Goal: Check status: Check status

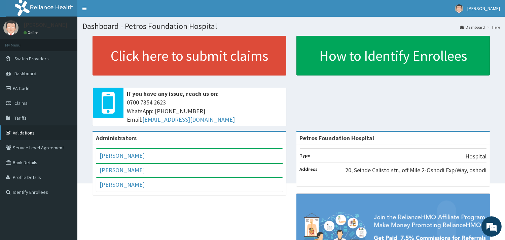
click at [31, 131] on link "Validations" at bounding box center [38, 132] width 77 height 15
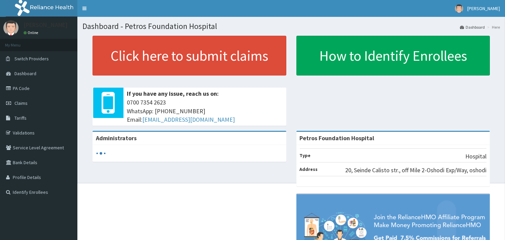
click at [29, 106] on link "Claims" at bounding box center [38, 103] width 77 height 15
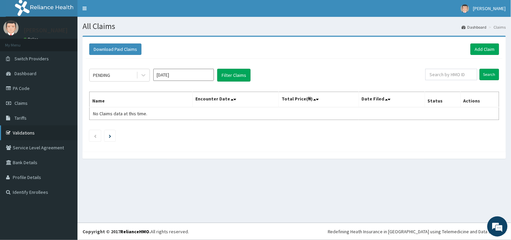
click at [25, 130] on link "Validations" at bounding box center [38, 132] width 77 height 15
click at [179, 74] on input "Aug 2025" at bounding box center [183, 75] width 61 height 12
click at [202, 117] on div "Jun" at bounding box center [203, 117] width 13 height 12
type input "Jun 2025"
click at [143, 73] on icon at bounding box center [143, 75] width 7 height 7
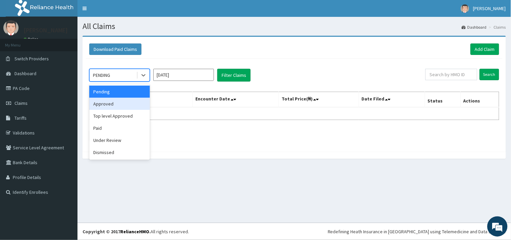
click at [109, 105] on div "Approved" at bounding box center [119, 104] width 61 height 12
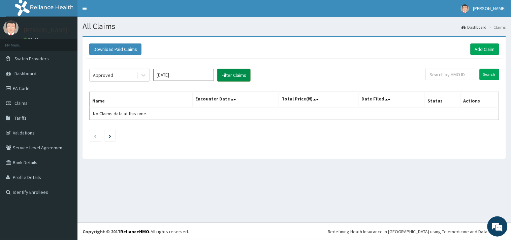
click at [233, 77] on button "Filter Claims" at bounding box center [233, 75] width 33 height 13
click at [233, 75] on button "Filter Claims" at bounding box center [233, 75] width 33 height 13
click at [226, 74] on button "Filter Claims" at bounding box center [233, 75] width 33 height 13
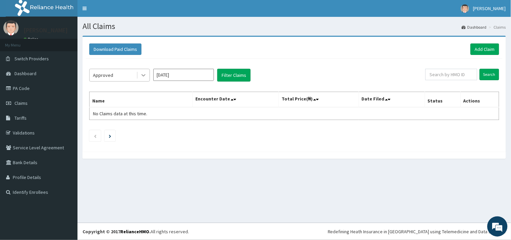
click at [140, 79] on div at bounding box center [143, 75] width 12 height 12
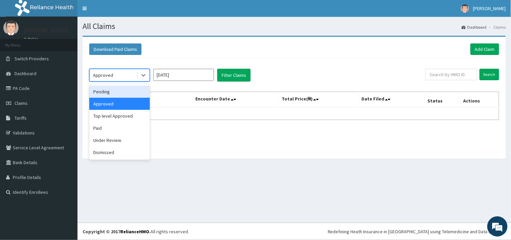
click at [126, 91] on div "Pending" at bounding box center [119, 92] width 61 height 12
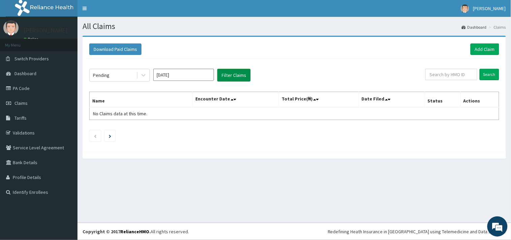
click at [237, 74] on button "Filter Claims" at bounding box center [233, 75] width 33 height 13
click at [17, 132] on link "Validations" at bounding box center [38, 132] width 77 height 15
